Goal: Browse casually

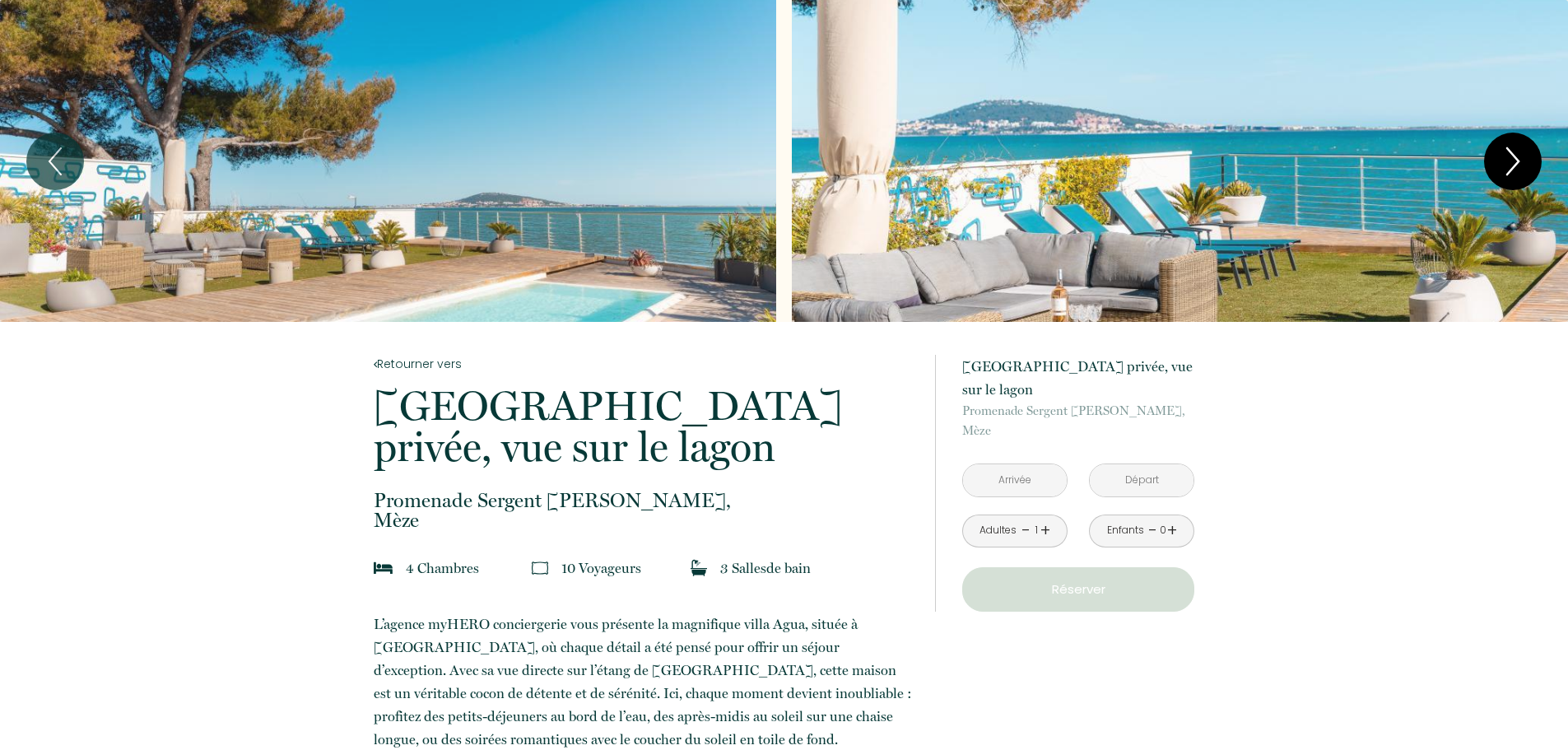
click at [1512, 152] on icon "Next" at bounding box center [1513, 161] width 34 height 49
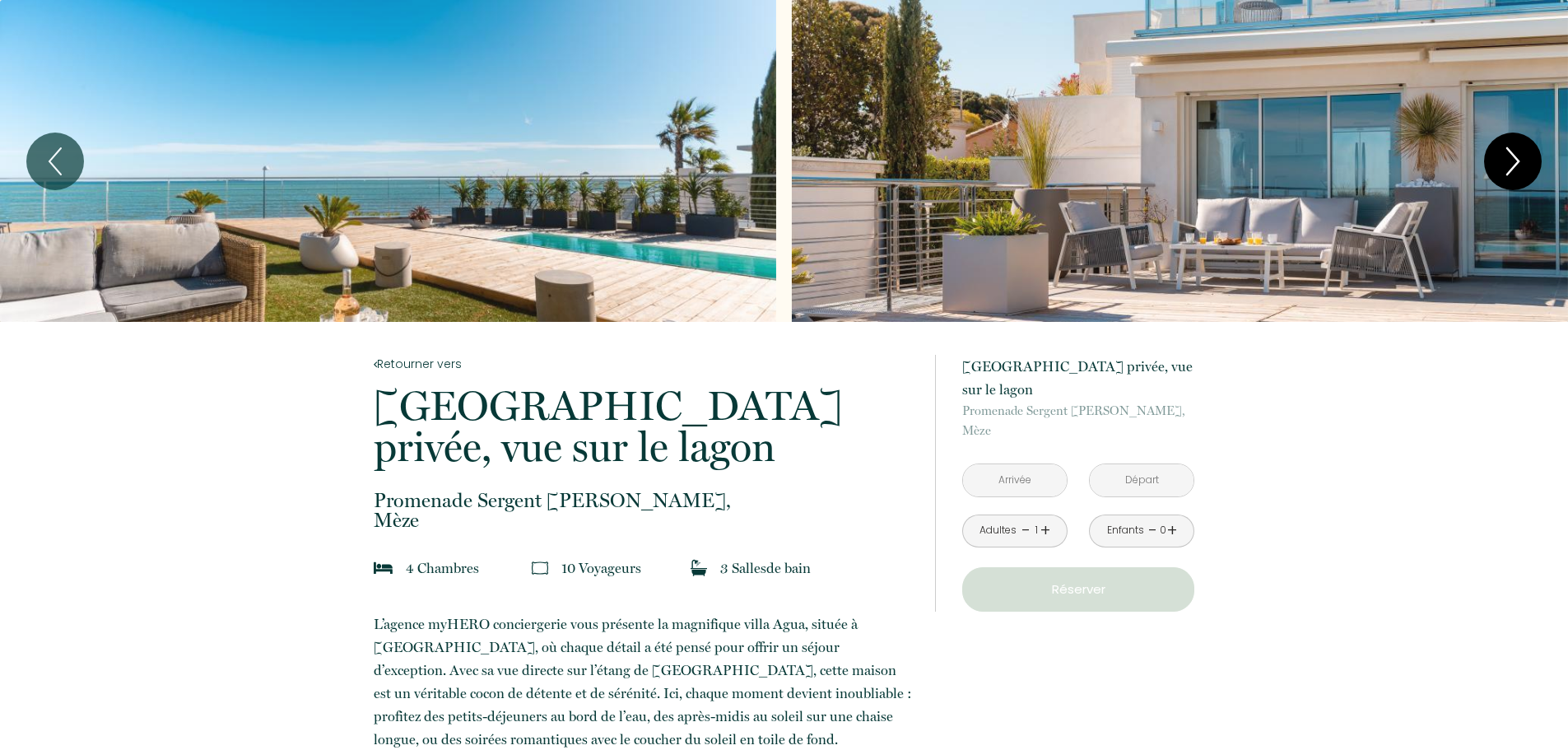
click at [1511, 159] on icon "Next" at bounding box center [1513, 161] width 34 height 49
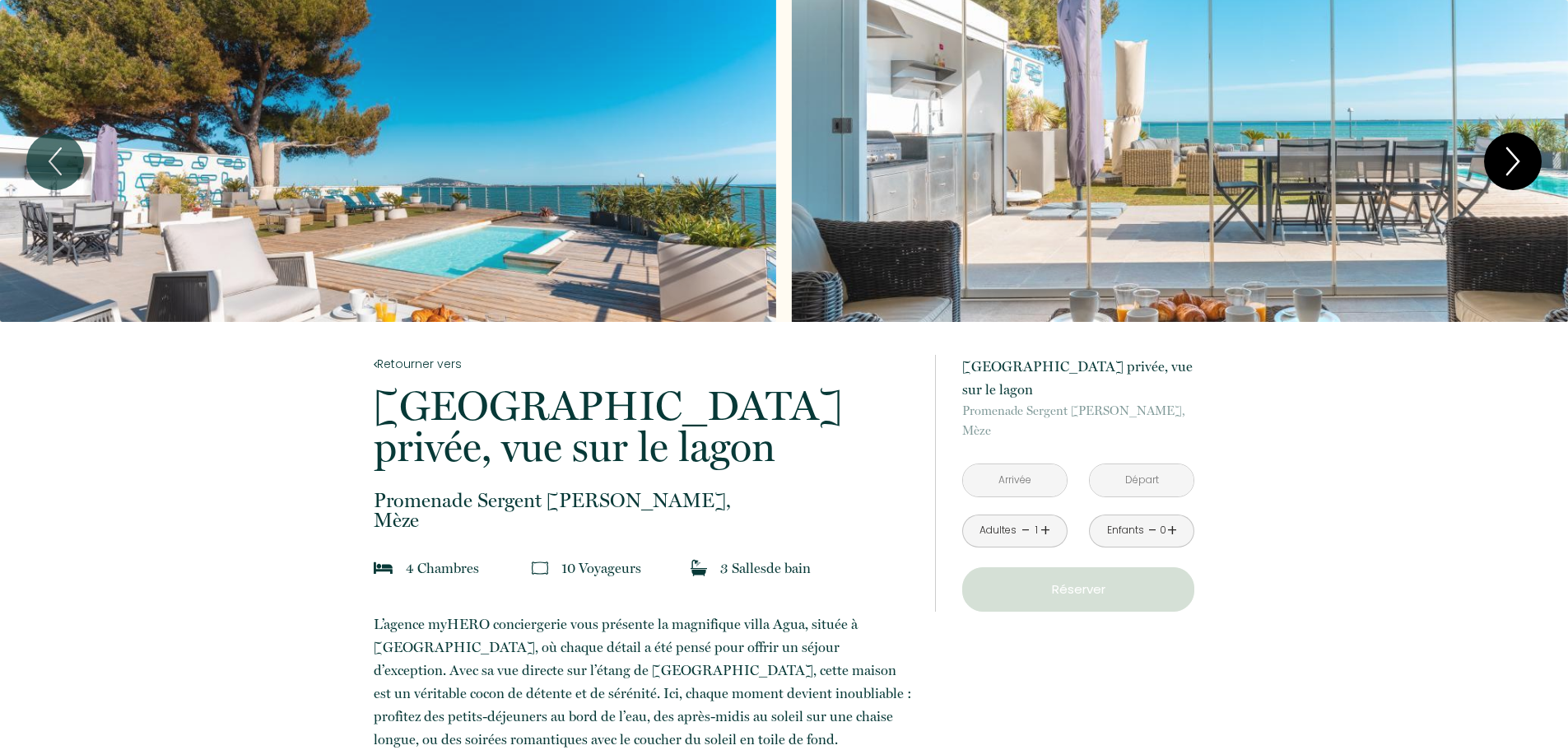
click at [1510, 176] on icon "Next" at bounding box center [1513, 161] width 34 height 49
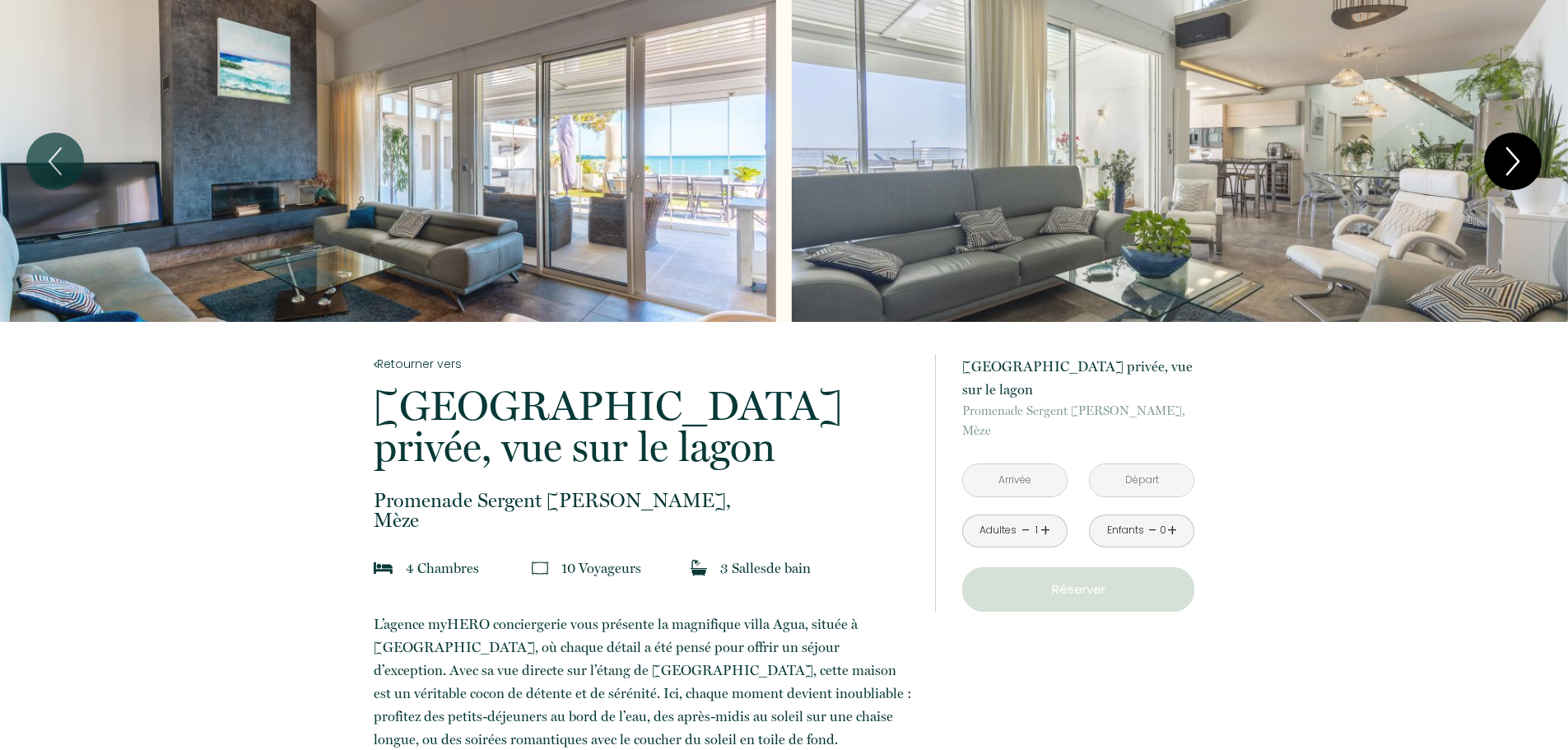
click at [1510, 176] on icon "Next" at bounding box center [1513, 161] width 34 height 49
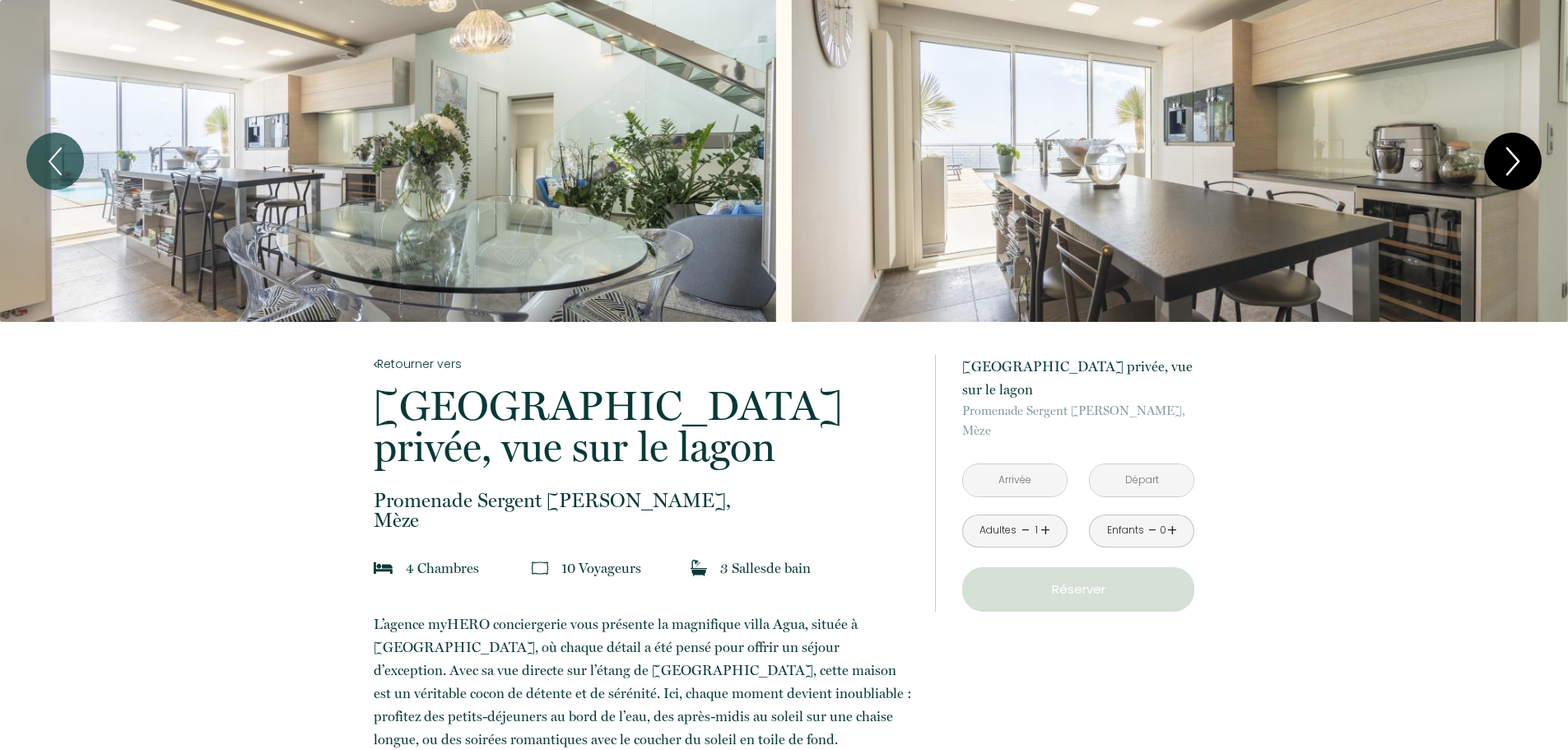
click at [1510, 176] on icon "Next" at bounding box center [1513, 161] width 34 height 49
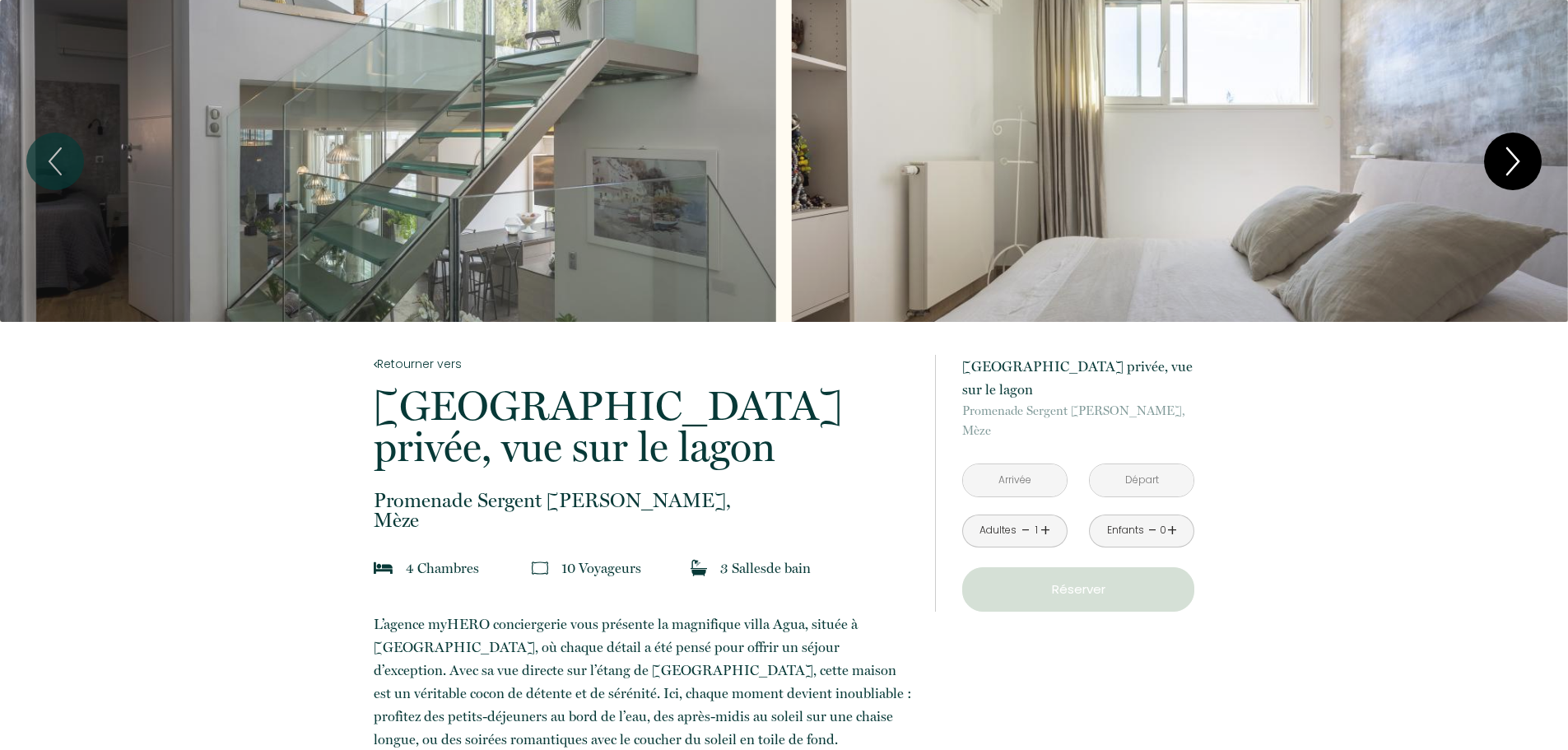
click at [1510, 176] on icon "Next" at bounding box center [1513, 161] width 34 height 49
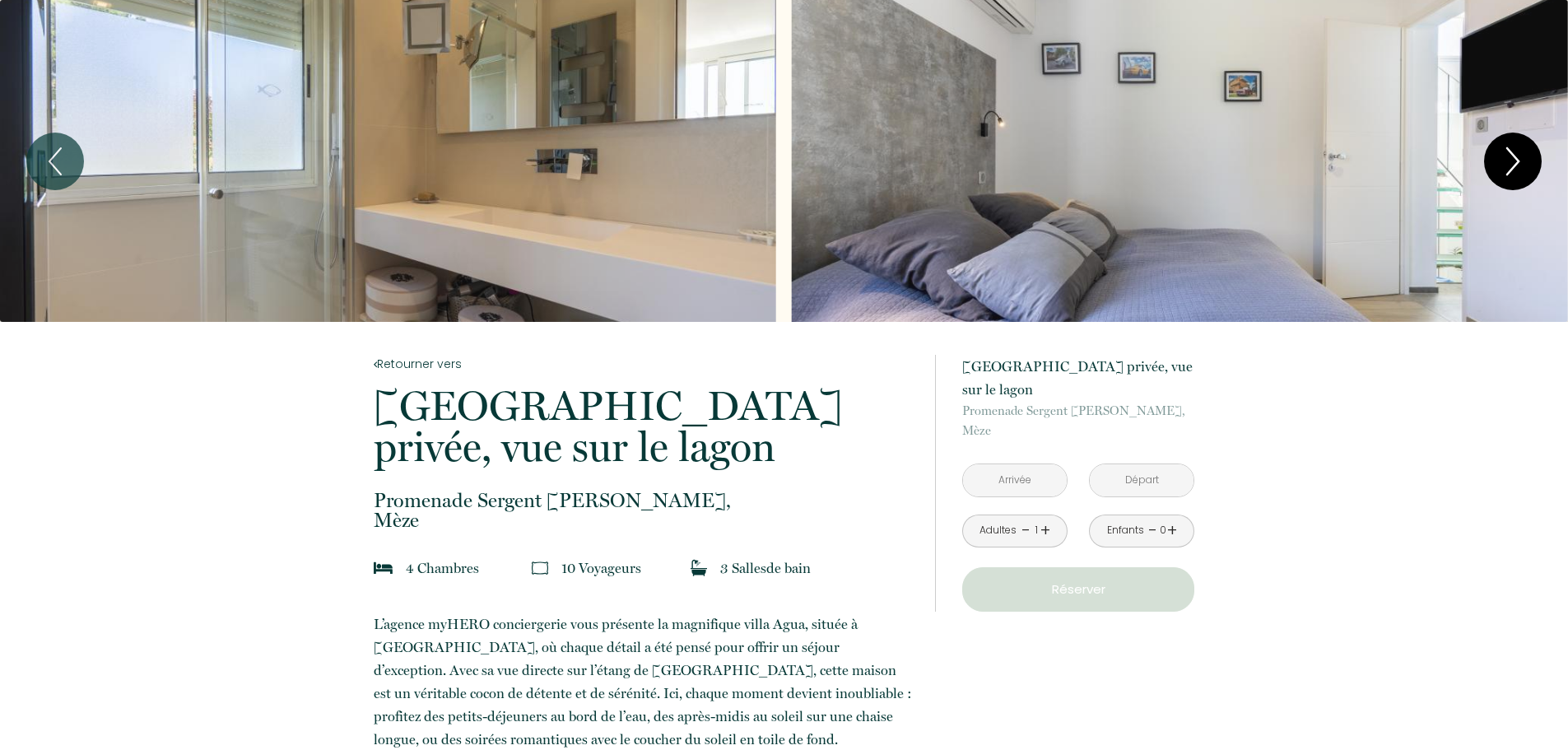
click at [1510, 176] on icon "Next" at bounding box center [1513, 161] width 34 height 49
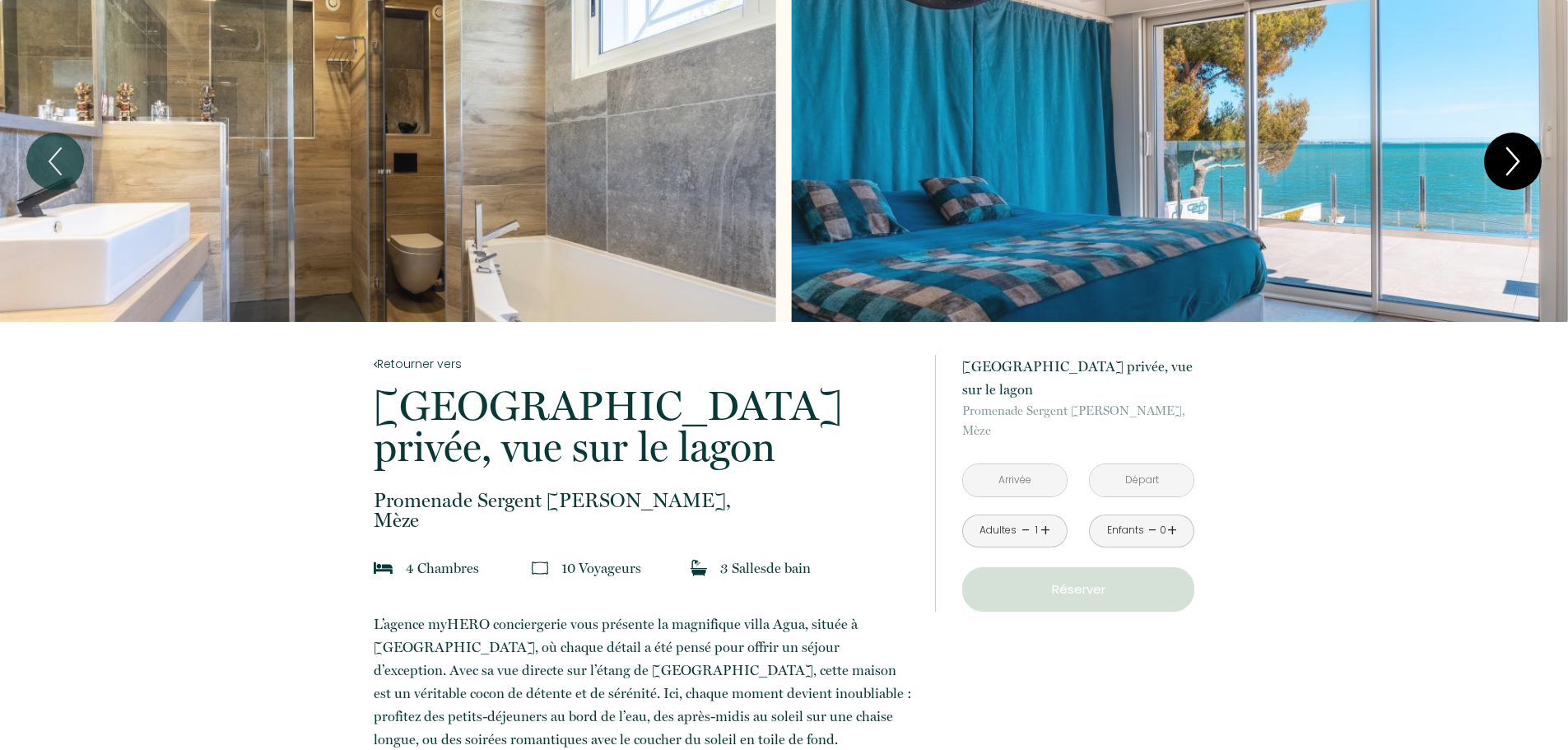
click at [1510, 176] on icon "Next" at bounding box center [1513, 161] width 34 height 49
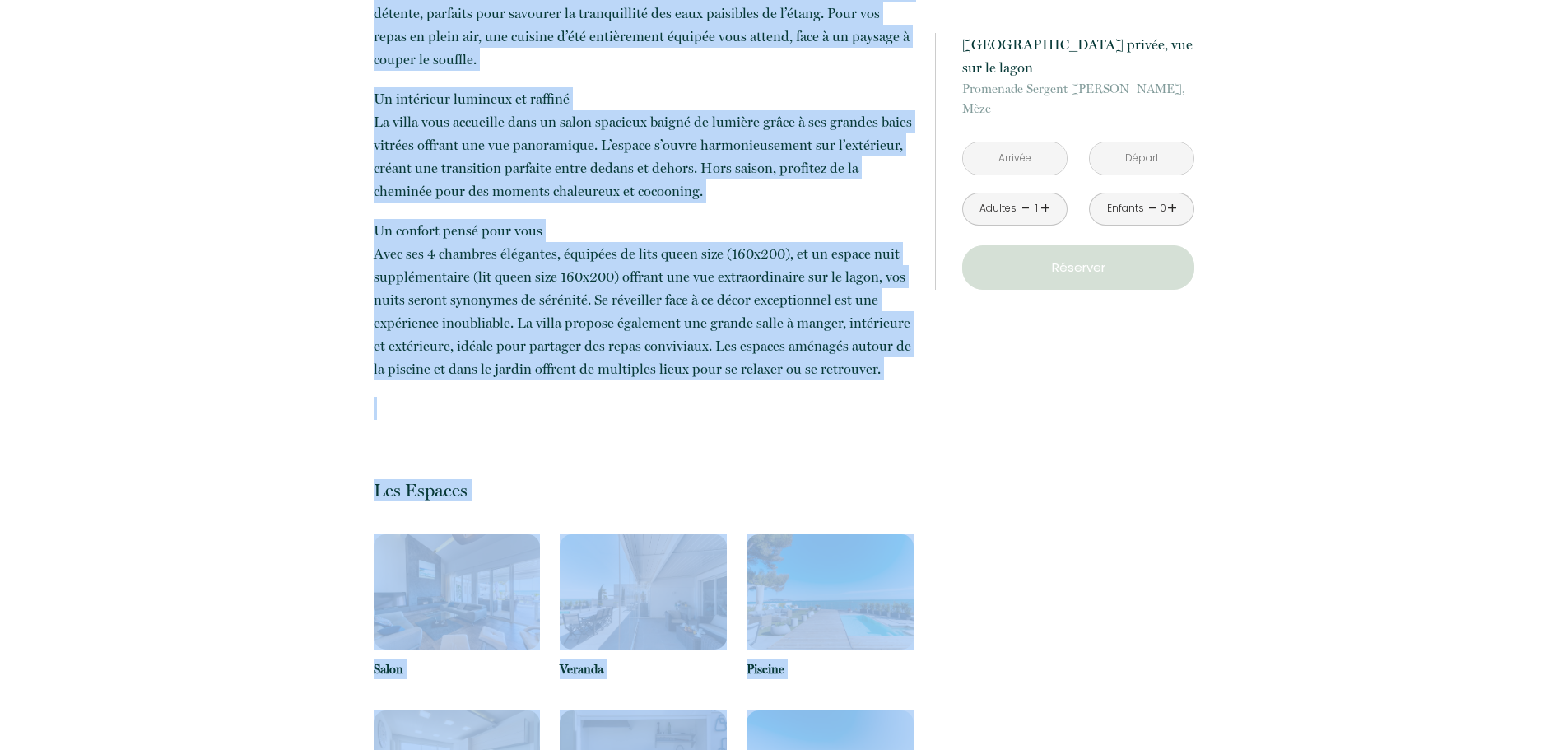
scroll to position [967, 0]
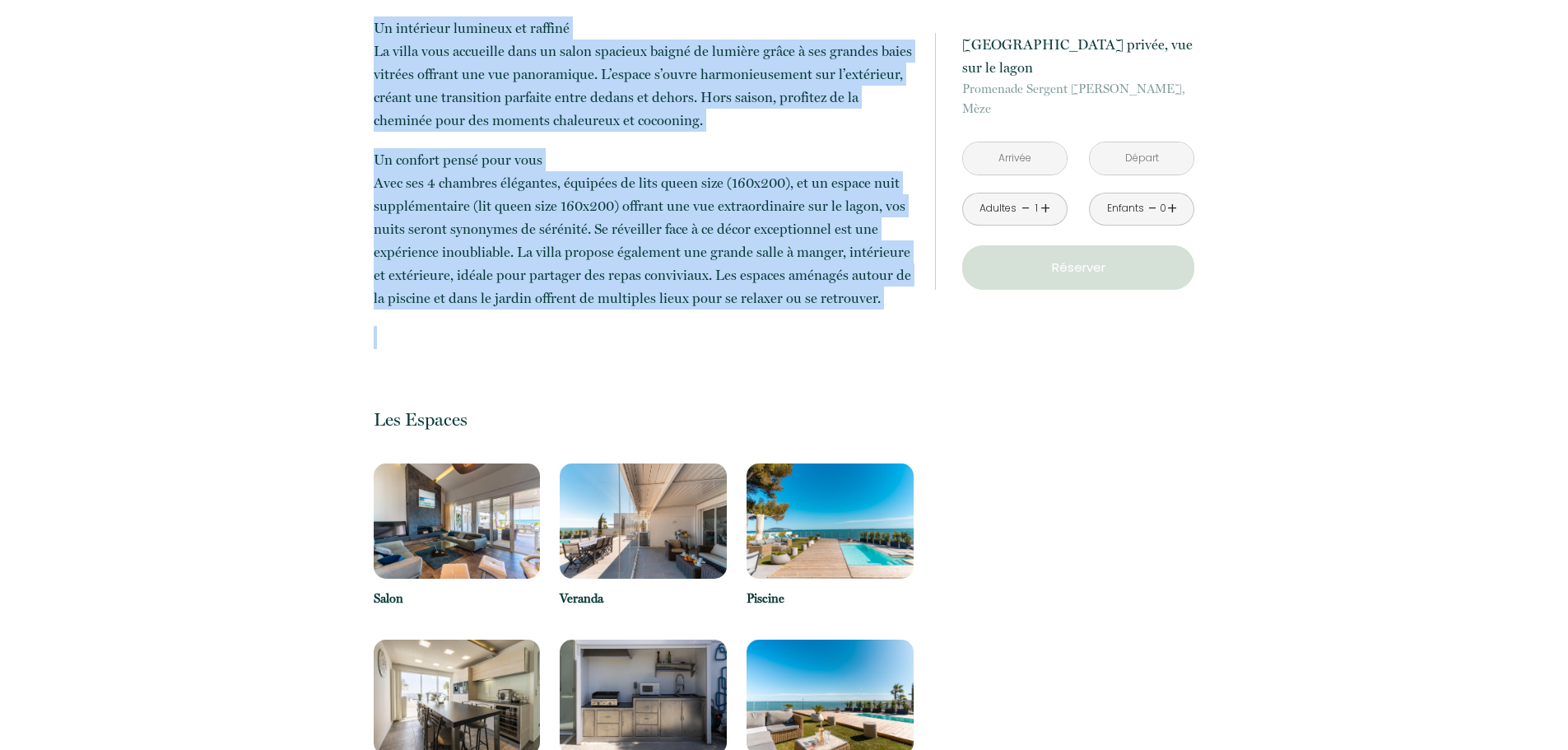
drag, startPoint x: 375, startPoint y: 287, endPoint x: 857, endPoint y: 334, distance: 484.3
copy p "L’ipsumd siTAME consectetura elit seddoeiu te incididunt utlab Etdo, magnaa e A…"
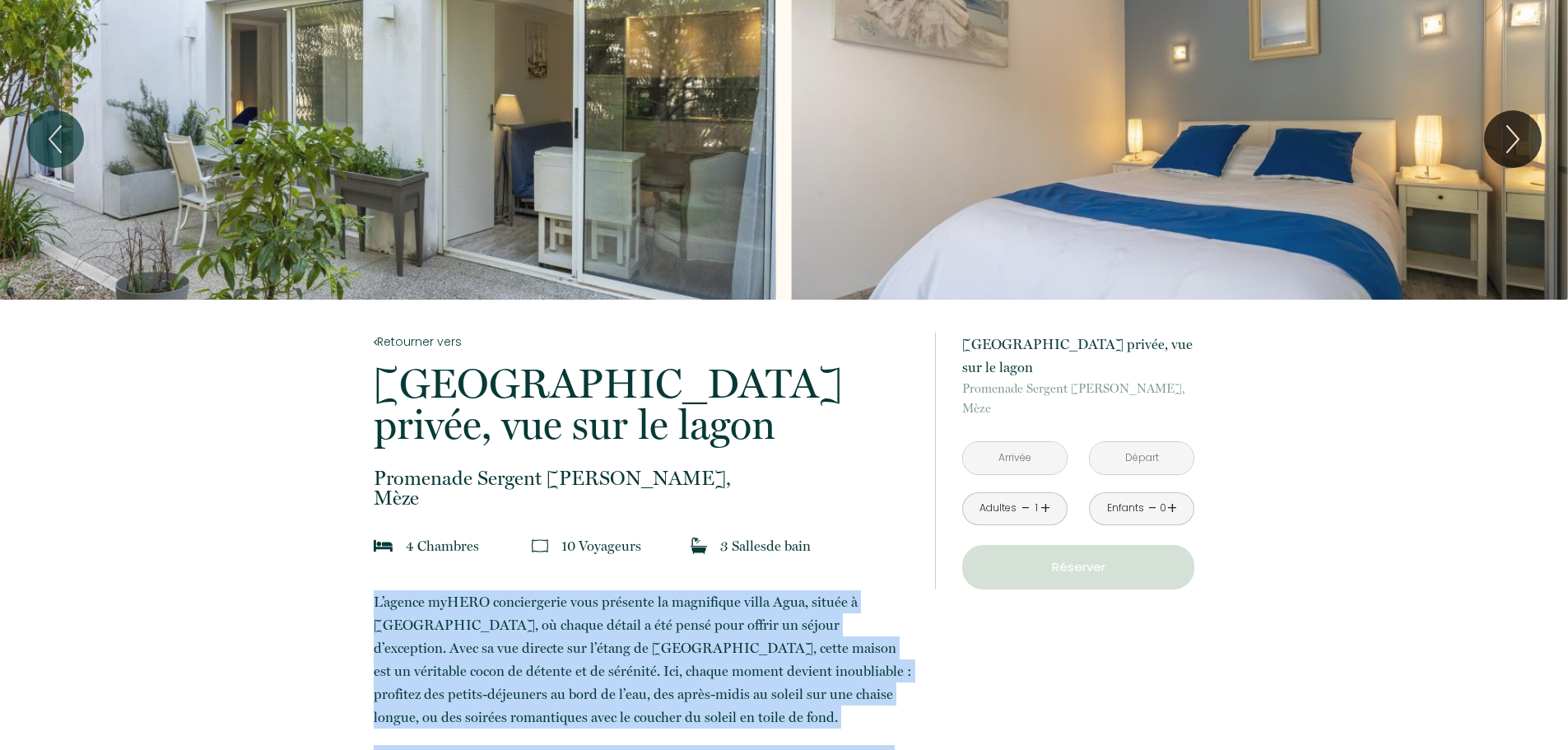
scroll to position [0, 0]
